Goal: Task Accomplishment & Management: Use online tool/utility

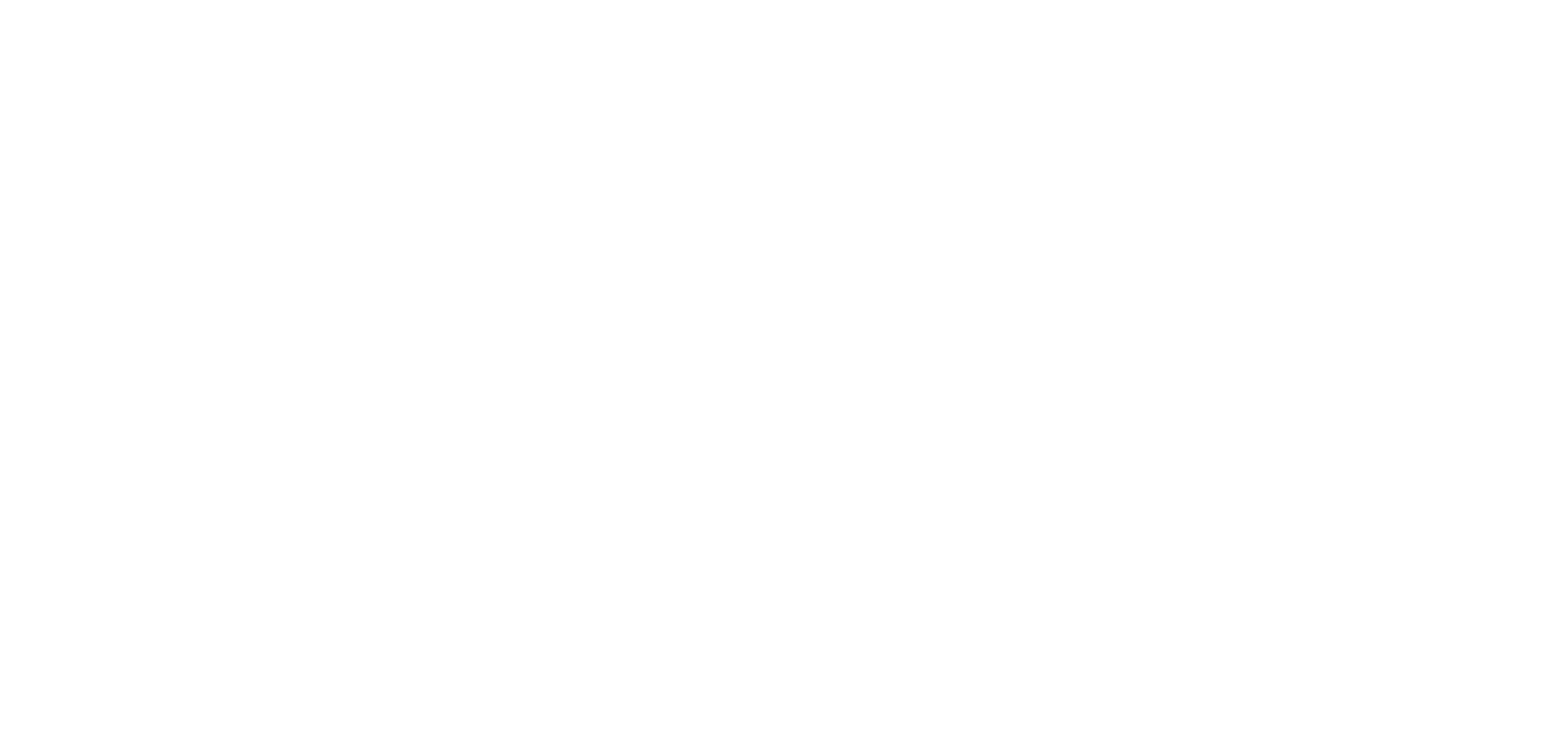
select select "*"
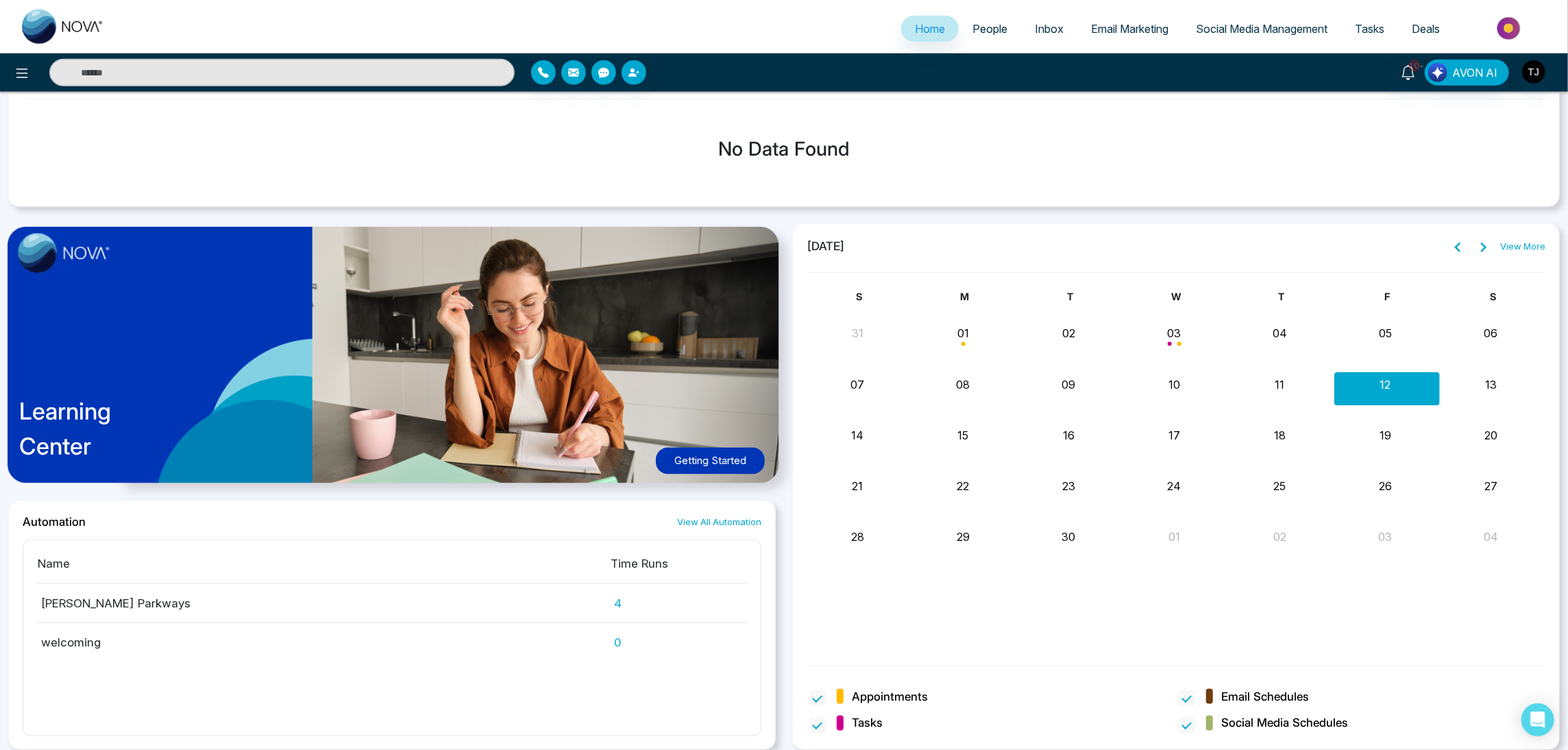
scroll to position [1159, 0]
click at [1125, 34] on span "Email Marketing" at bounding box center [1130, 29] width 78 height 14
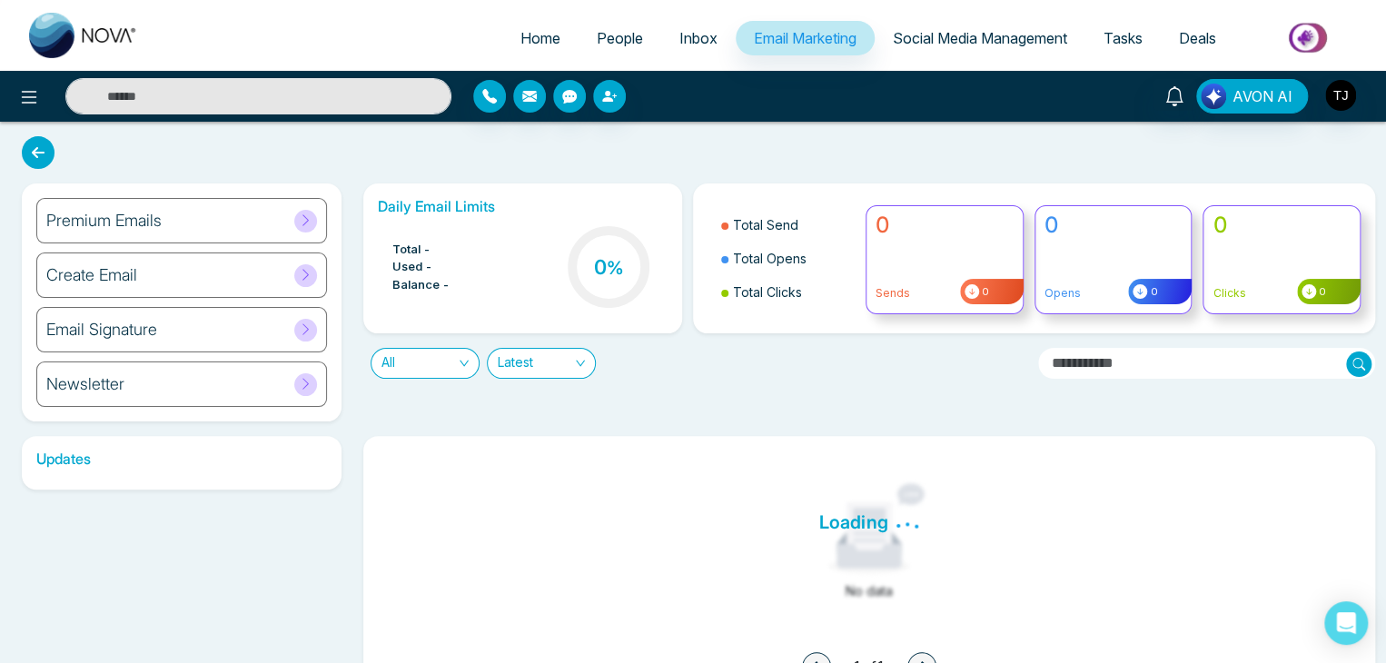
click at [1320, 33] on img at bounding box center [1309, 37] width 132 height 41
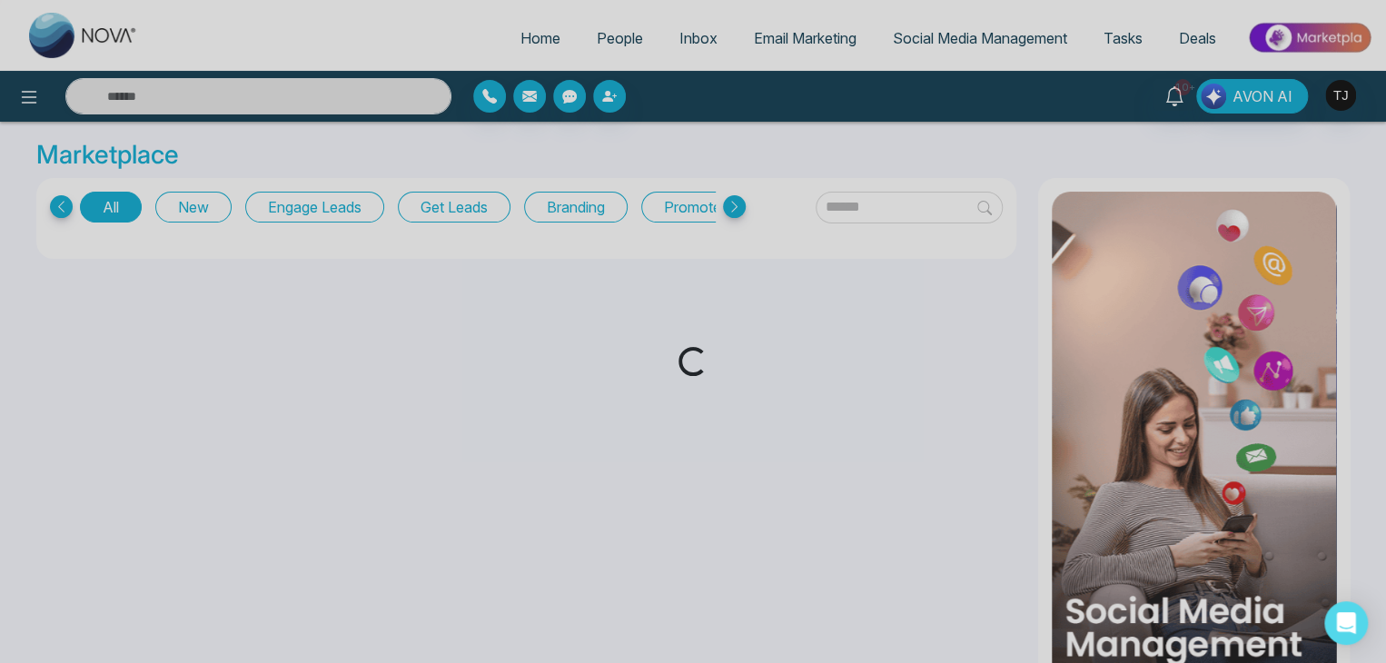
click at [1199, 38] on div "Loading..." at bounding box center [693, 331] width 1386 height 663
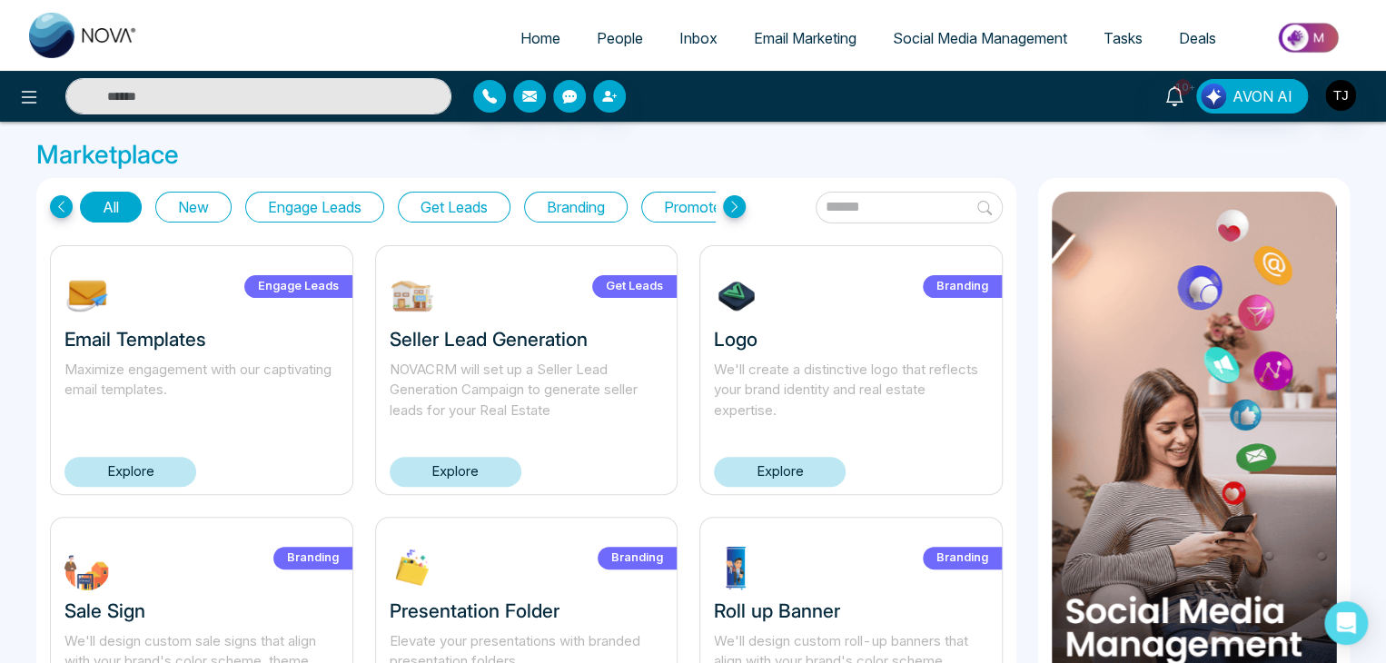
click at [810, 30] on span "Email Marketing" at bounding box center [805, 38] width 103 height 18
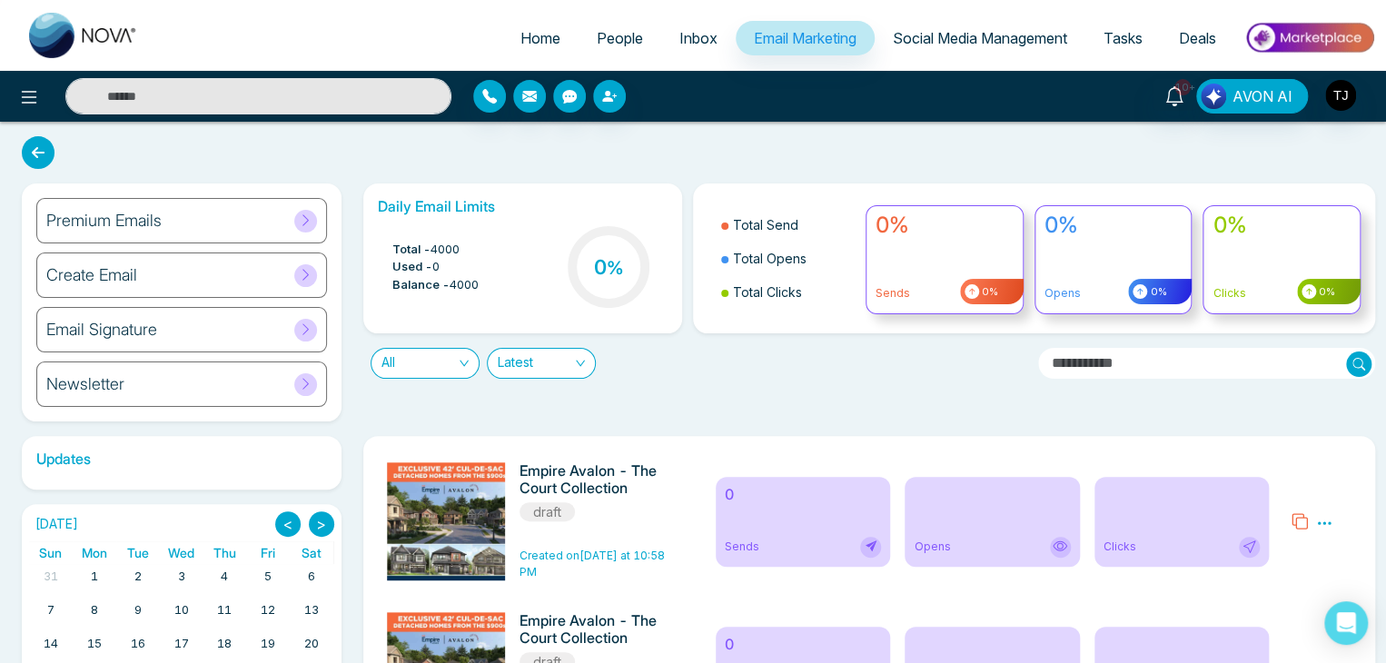
click at [312, 329] on icon at bounding box center [306, 329] width 14 height 14
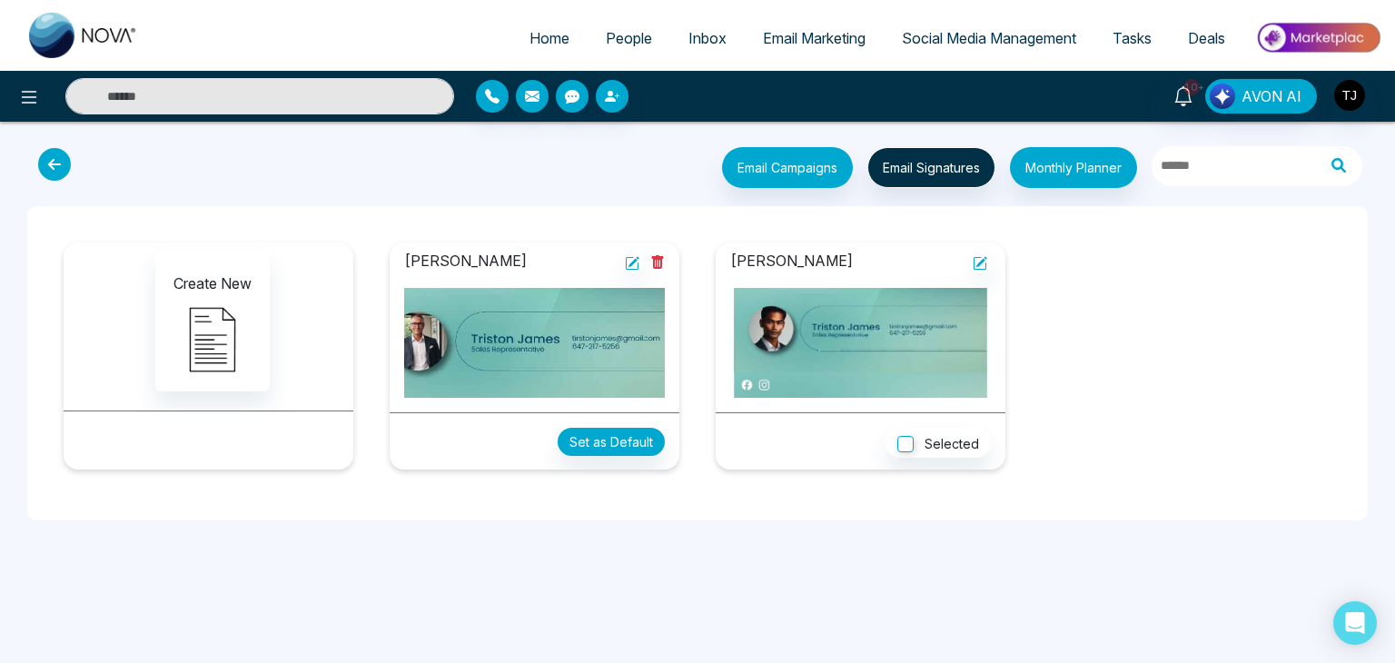
click at [46, 164] on icon at bounding box center [54, 164] width 33 height 33
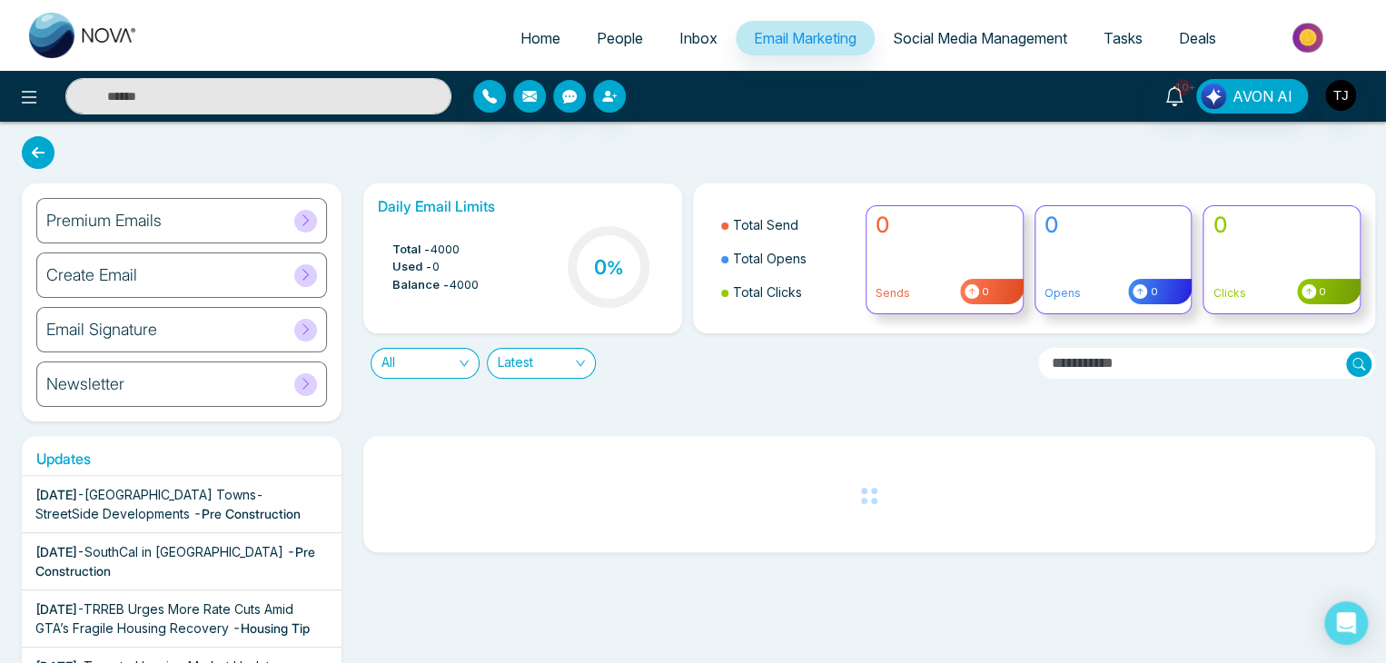
click at [305, 216] on icon at bounding box center [306, 220] width 14 height 14
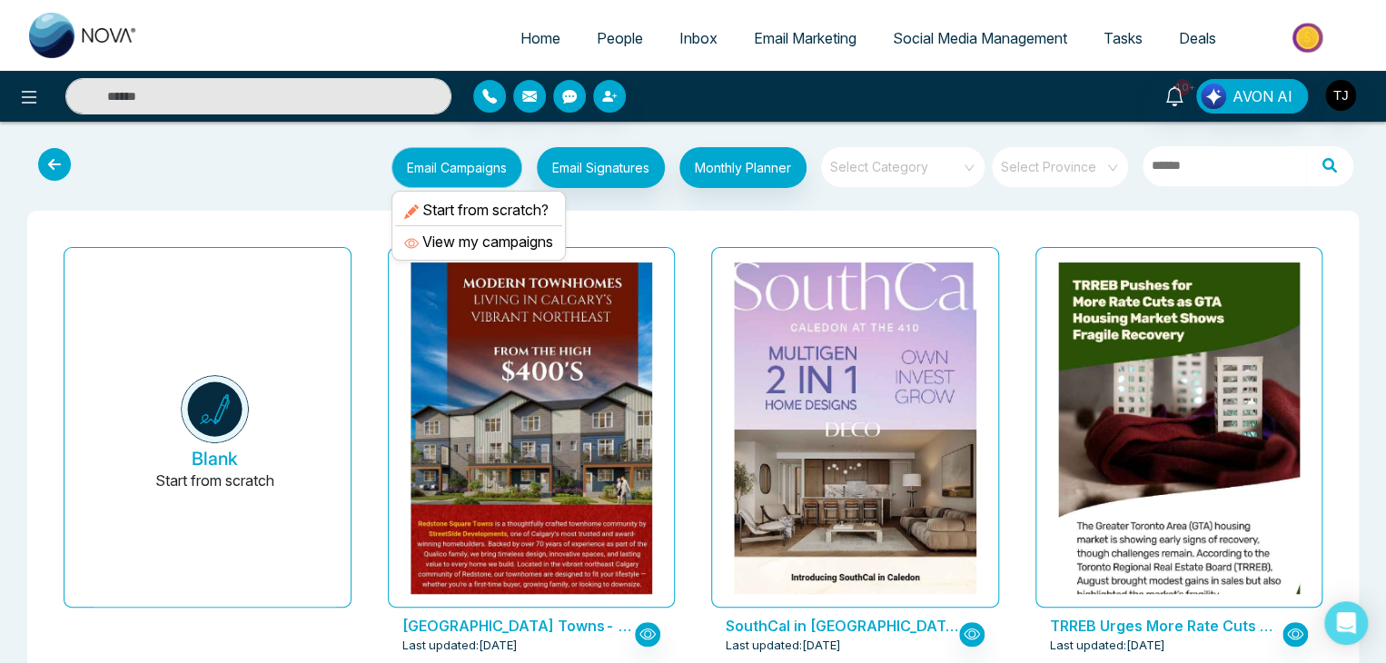
click at [489, 168] on button "Email Campaigns" at bounding box center [456, 167] width 131 height 41
